Goal: Navigation & Orientation: Understand site structure

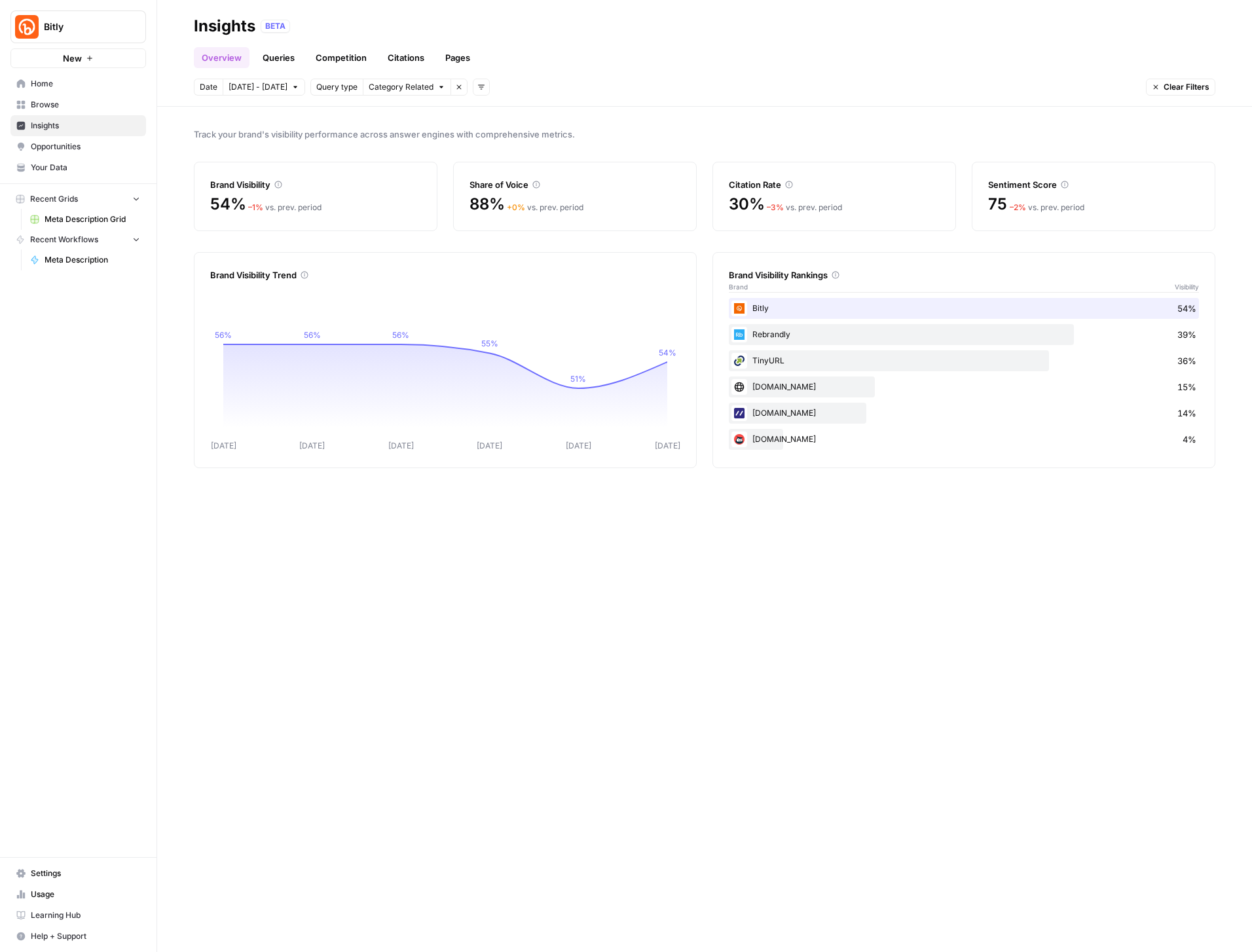
click at [41, 170] on span "Your Data" at bounding box center [85, 168] width 110 height 12
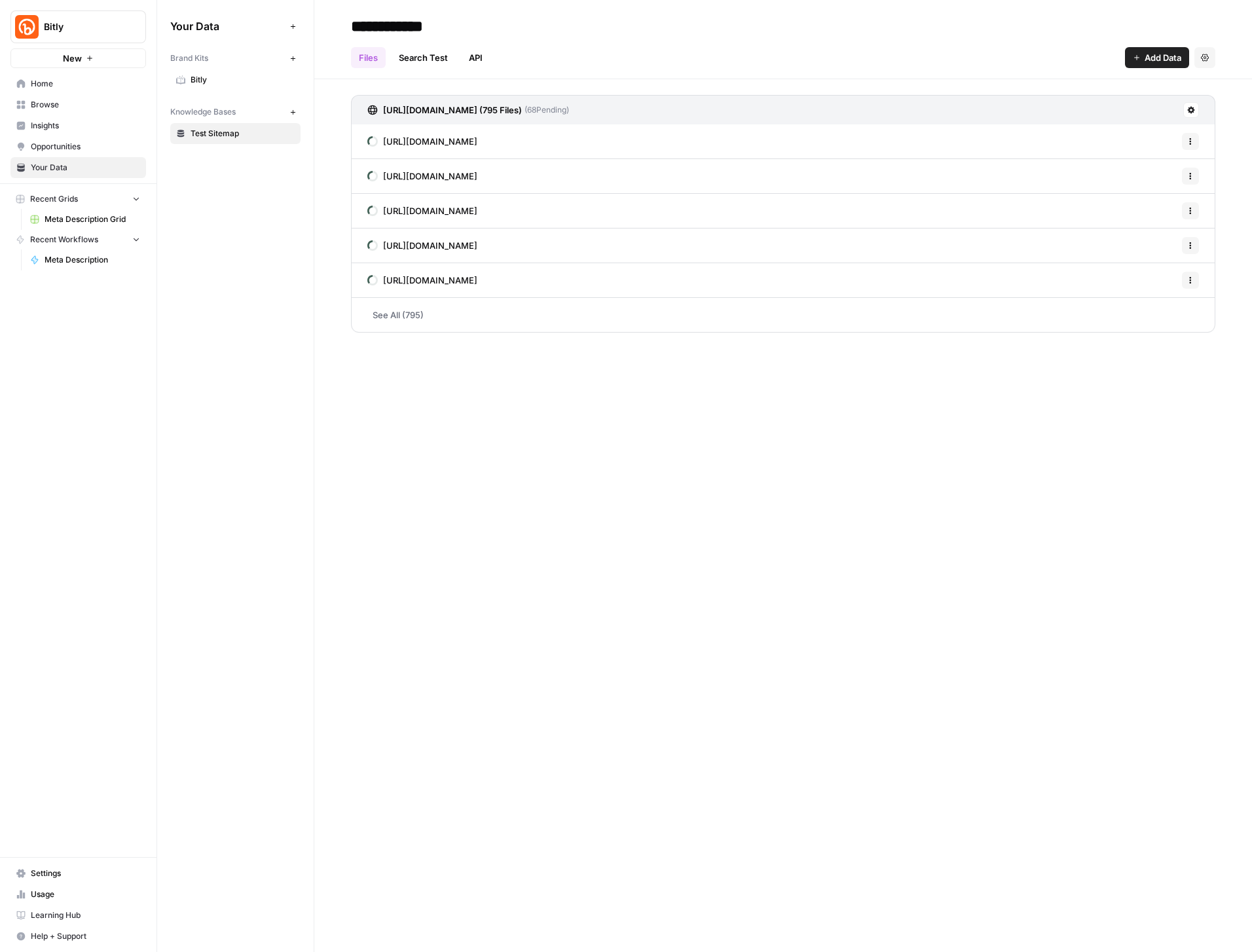
click at [389, 317] on link "See All (795)" at bounding box center [782, 315] width 864 height 34
click at [44, 89] on span "Home" at bounding box center [85, 84] width 110 height 12
